Goal: Task Accomplishment & Management: Manage account settings

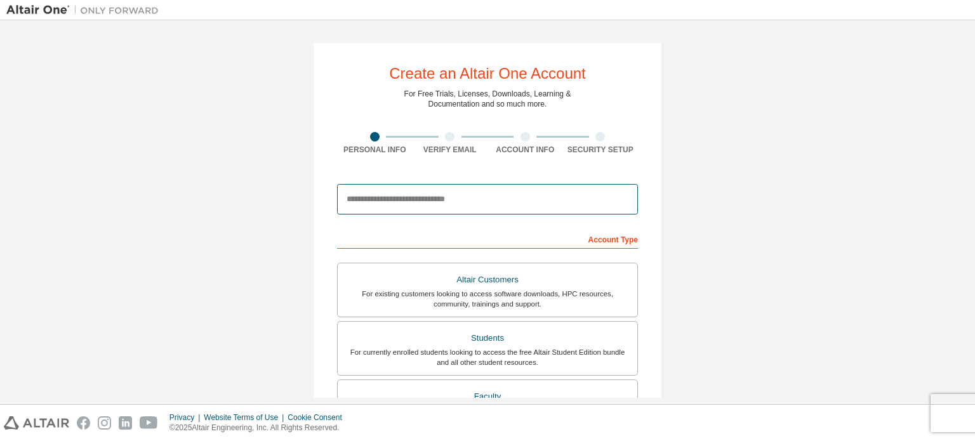
click at [450, 201] on input "email" at bounding box center [487, 199] width 301 height 30
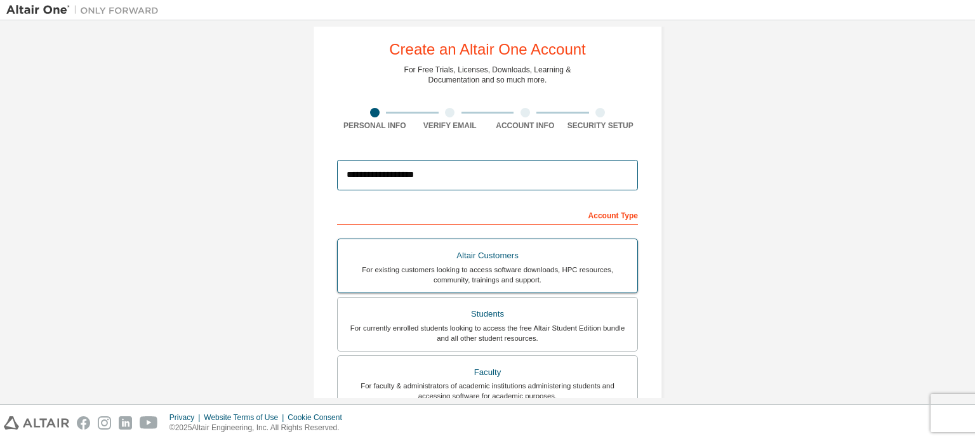
scroll to position [127, 0]
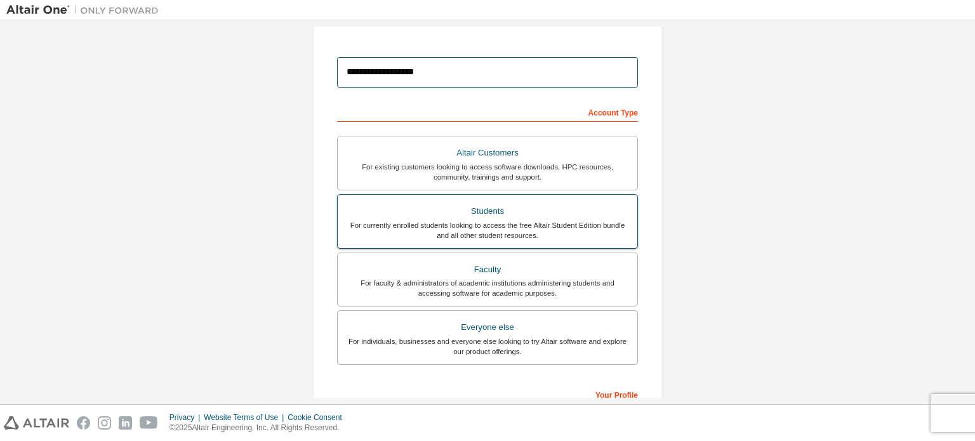
type input "**********"
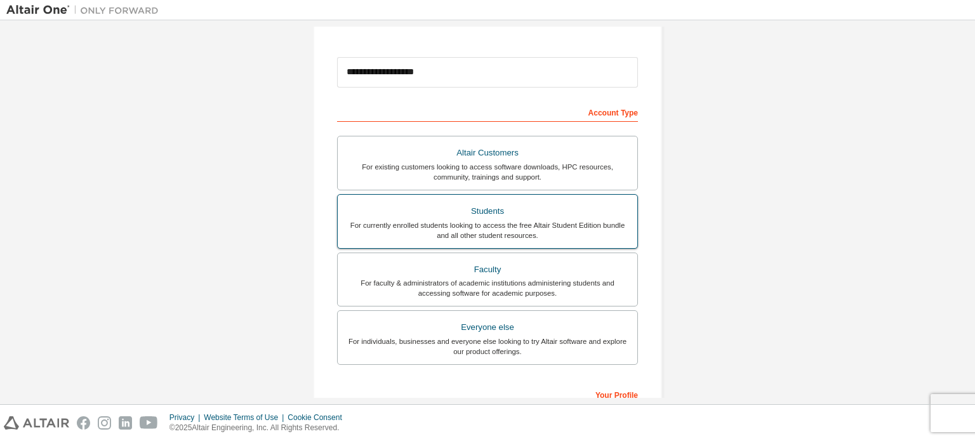
click at [509, 209] on div "Students" at bounding box center [487, 212] width 284 height 18
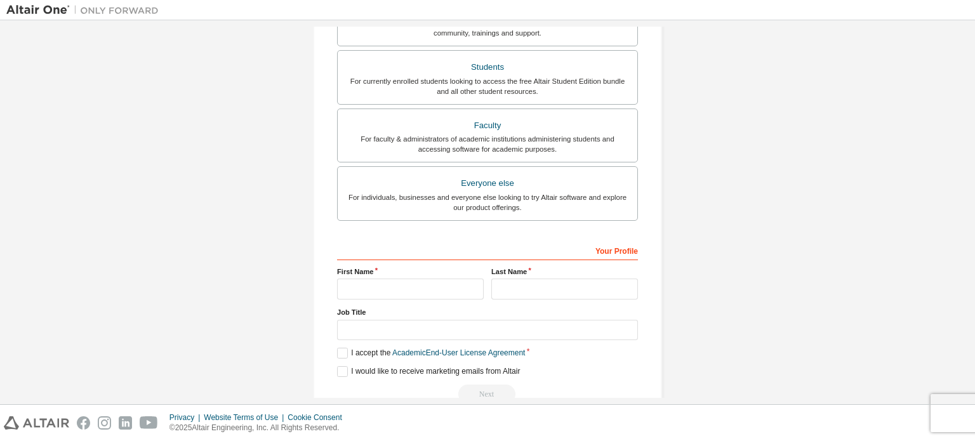
scroll to position [298, 0]
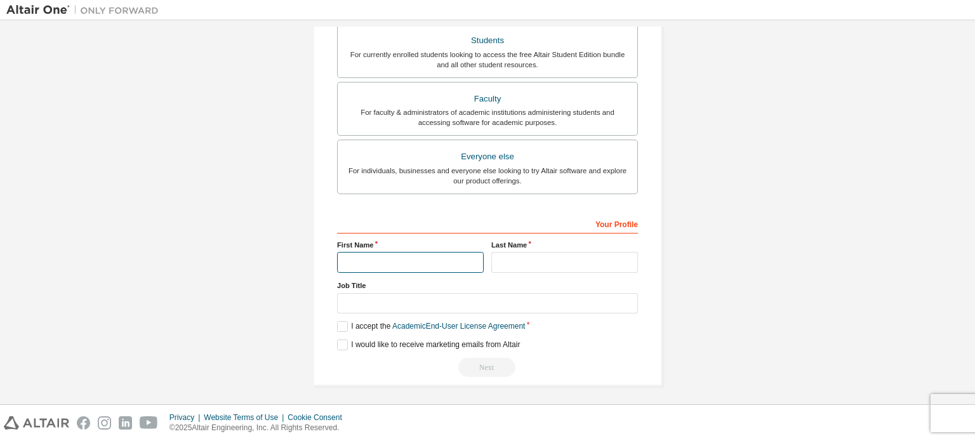
click at [440, 261] on input "text" at bounding box center [410, 262] width 147 height 21
type input "******"
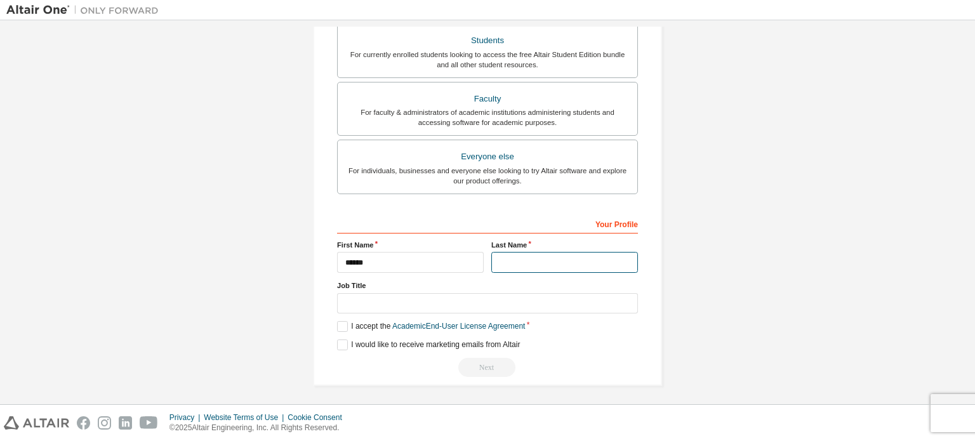
click at [556, 270] on input "text" at bounding box center [565, 262] width 147 height 21
drag, startPoint x: 628, startPoint y: 247, endPoint x: 621, endPoint y: 279, distance: 33.1
type input "*****"
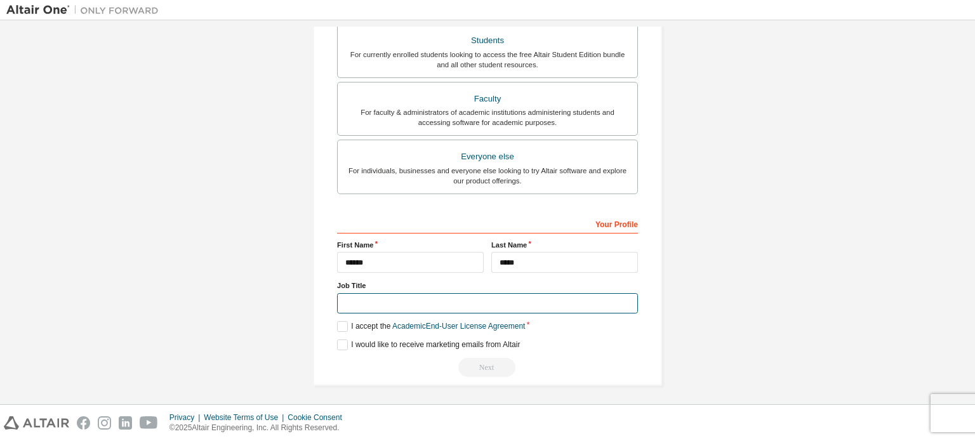
drag, startPoint x: 621, startPoint y: 279, endPoint x: 406, endPoint y: 300, distance: 216.2
click at [406, 300] on input "text" at bounding box center [487, 303] width 301 height 21
type input "*******"
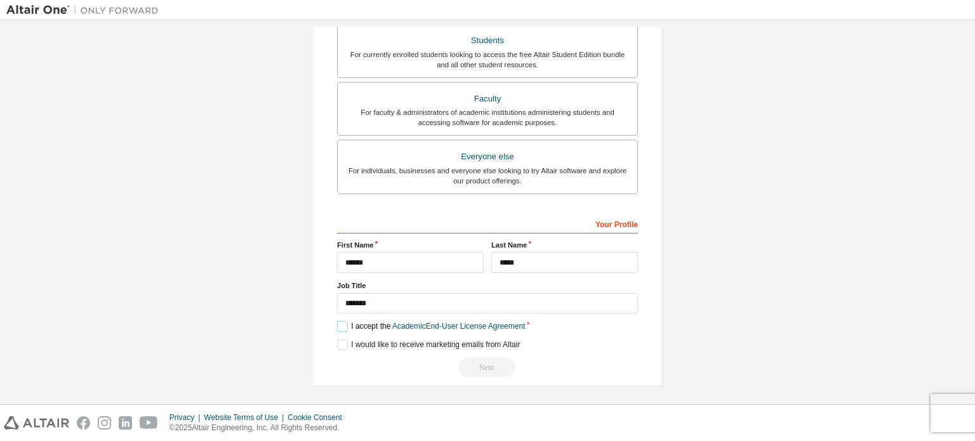
click at [353, 327] on label "I accept the Academic End-User License Agreement" at bounding box center [431, 326] width 188 height 11
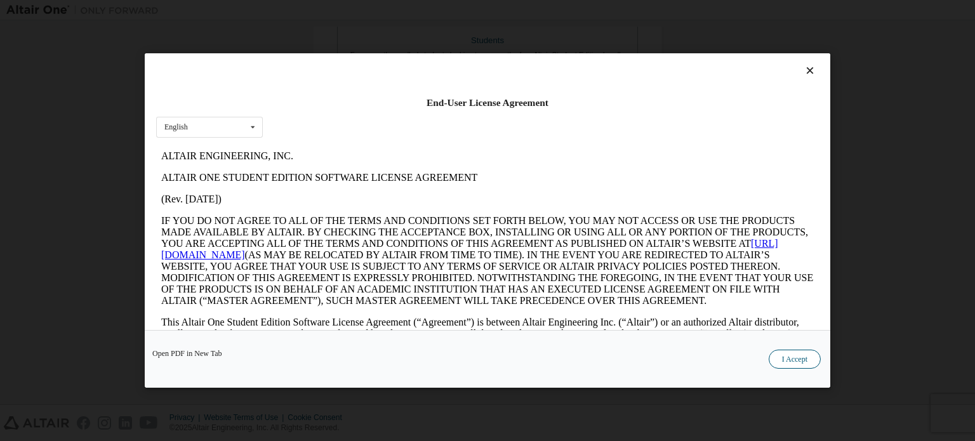
scroll to position [0, 0]
click at [802, 363] on button "I Accept" at bounding box center [795, 359] width 52 height 19
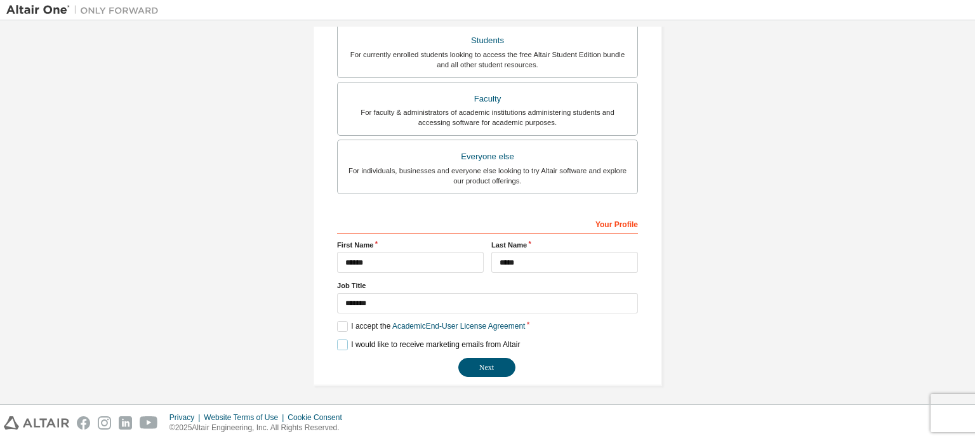
click at [340, 343] on label "I would like to receive marketing emails from Altair" at bounding box center [428, 345] width 183 height 11
click at [490, 368] on button "Next" at bounding box center [486, 367] width 57 height 19
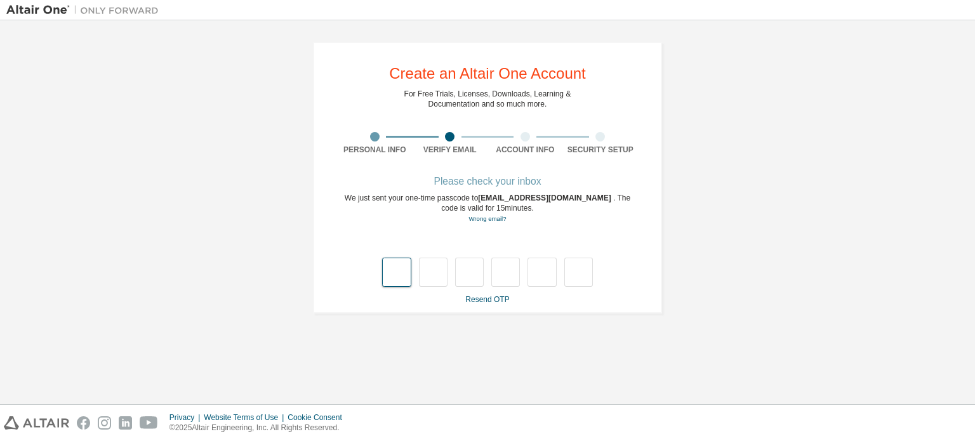
type input "*"
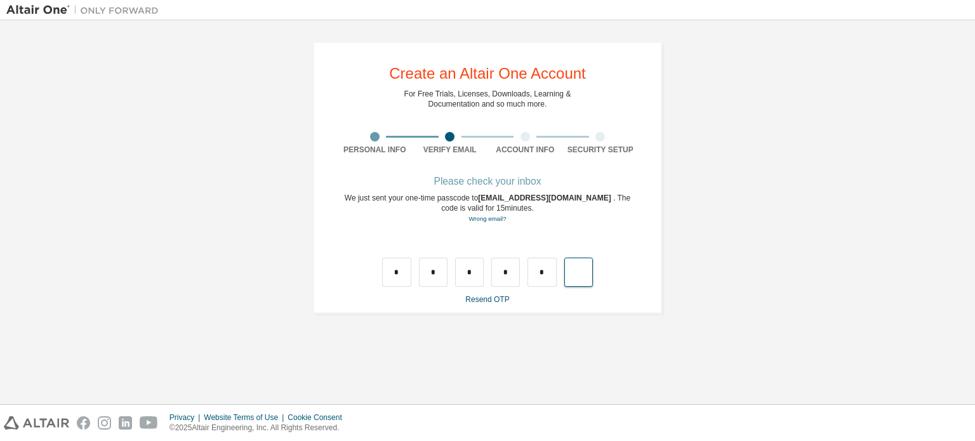
type input "*"
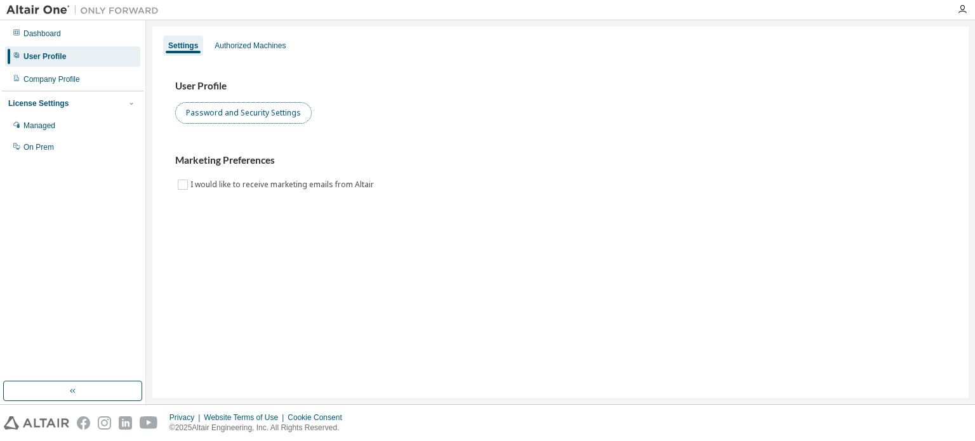
click at [272, 116] on button "Password and Security Settings" at bounding box center [243, 113] width 137 height 22
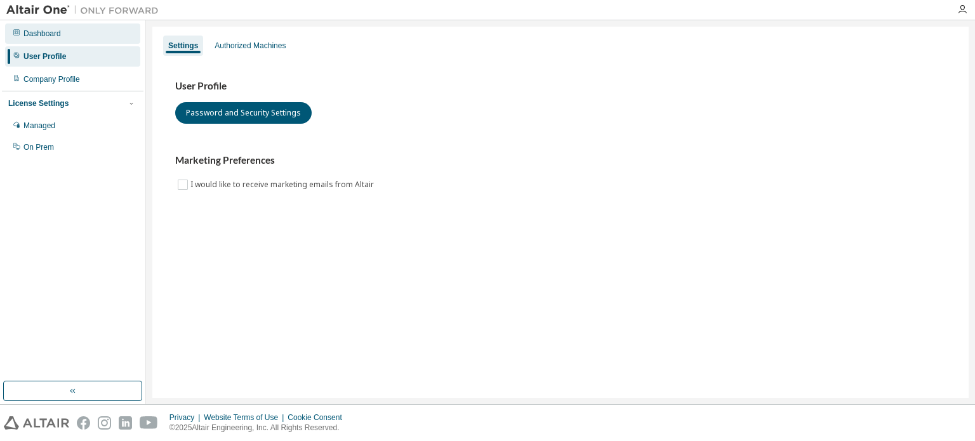
click at [47, 33] on div "Dashboard" at bounding box center [41, 34] width 37 height 10
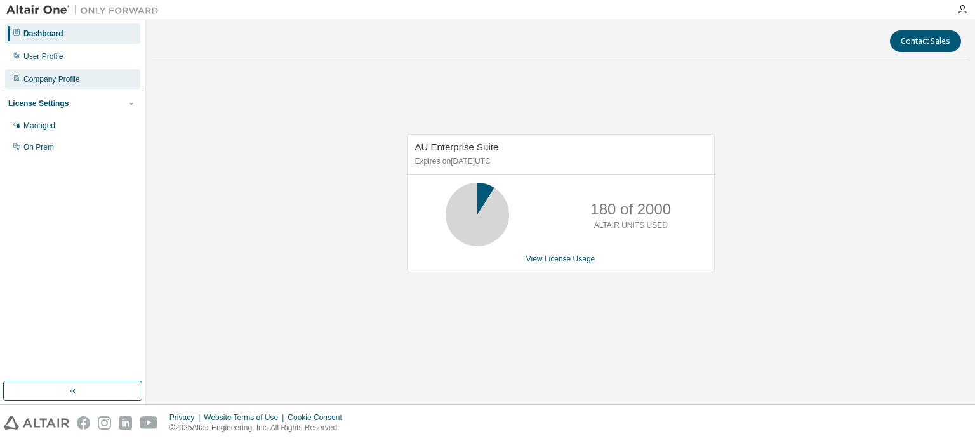
drag, startPoint x: 36, startPoint y: 59, endPoint x: 65, endPoint y: 76, distance: 34.1
click at [37, 60] on div "User Profile" at bounding box center [43, 56] width 40 height 10
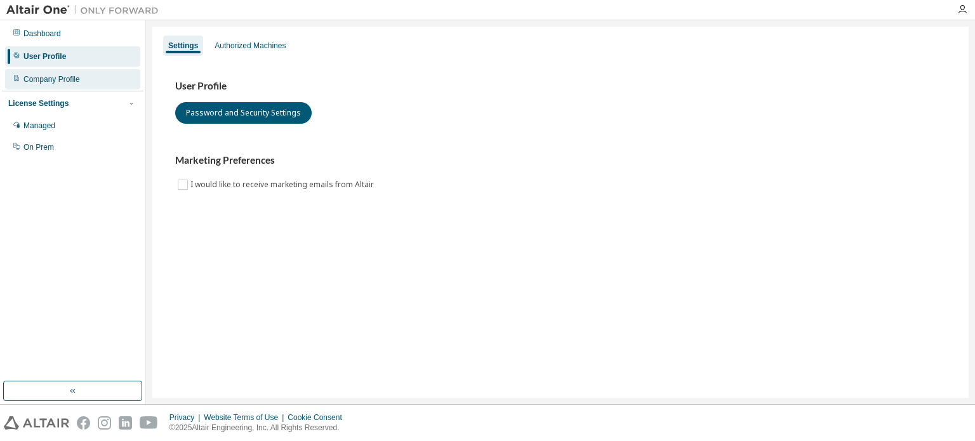
click at [51, 74] on div "Company Profile" at bounding box center [51, 79] width 57 height 10
